Goal: Check status: Check status

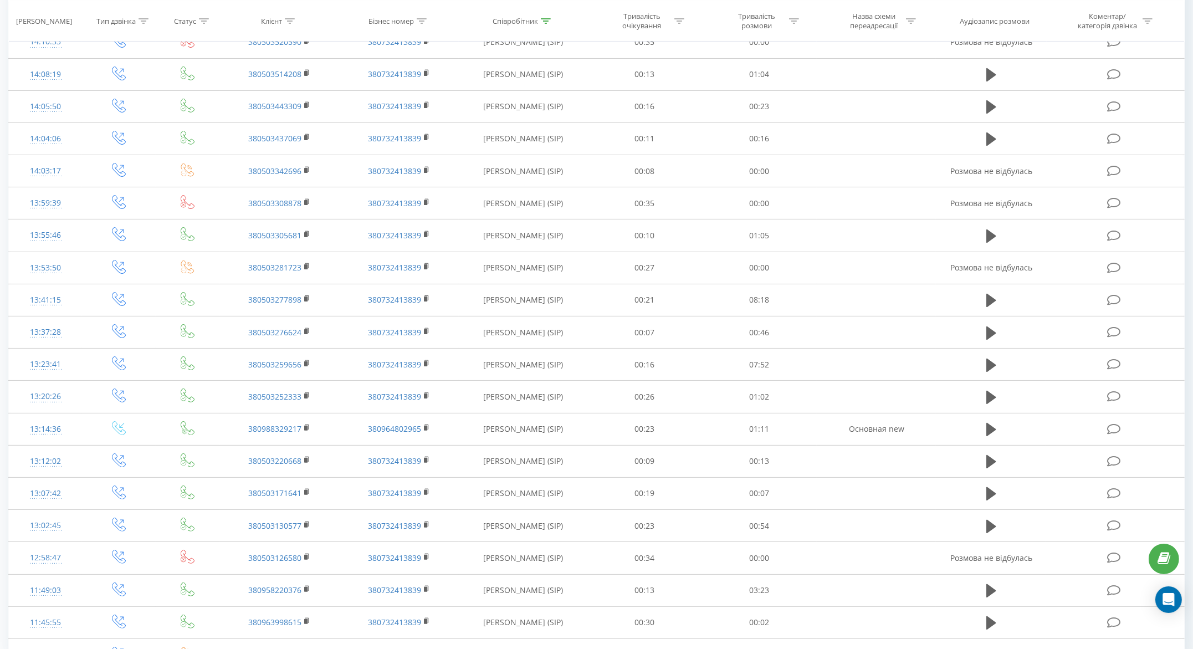
scroll to position [365, 0]
